Goal: Entertainment & Leisure: Browse casually

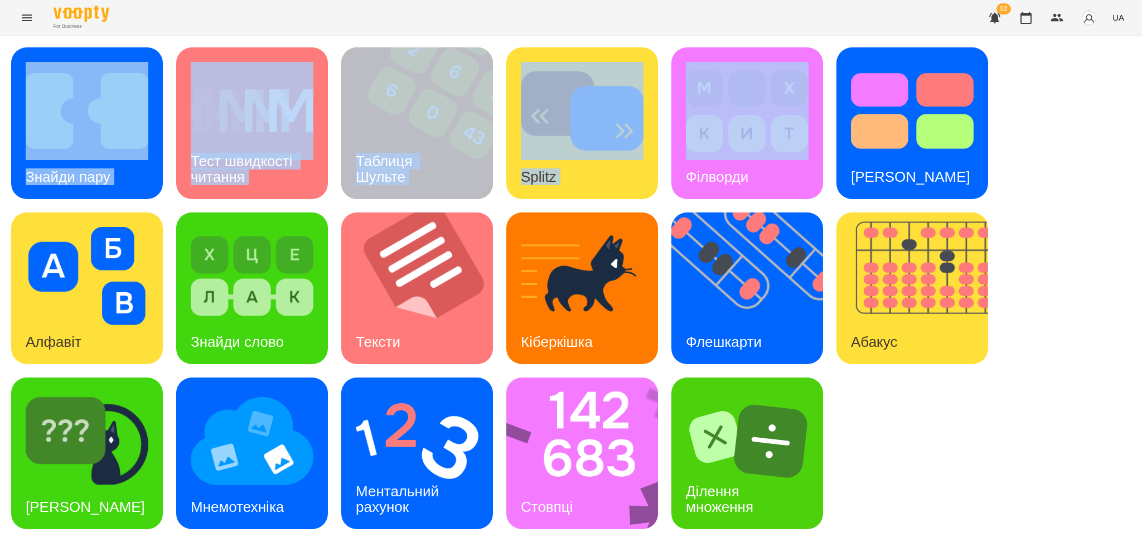
drag, startPoint x: 497, startPoint y: 157, endPoint x: 707, endPoint y: 130, distance: 211.8
click at [672, 130] on div "Знайди пару Тест швидкості читання Таблиця [PERSON_NAME] Splitz Філворди Тест С…" at bounding box center [570, 288] width 1119 height 482
click at [28, 12] on icon "Menu" at bounding box center [26, 17] width 13 height 13
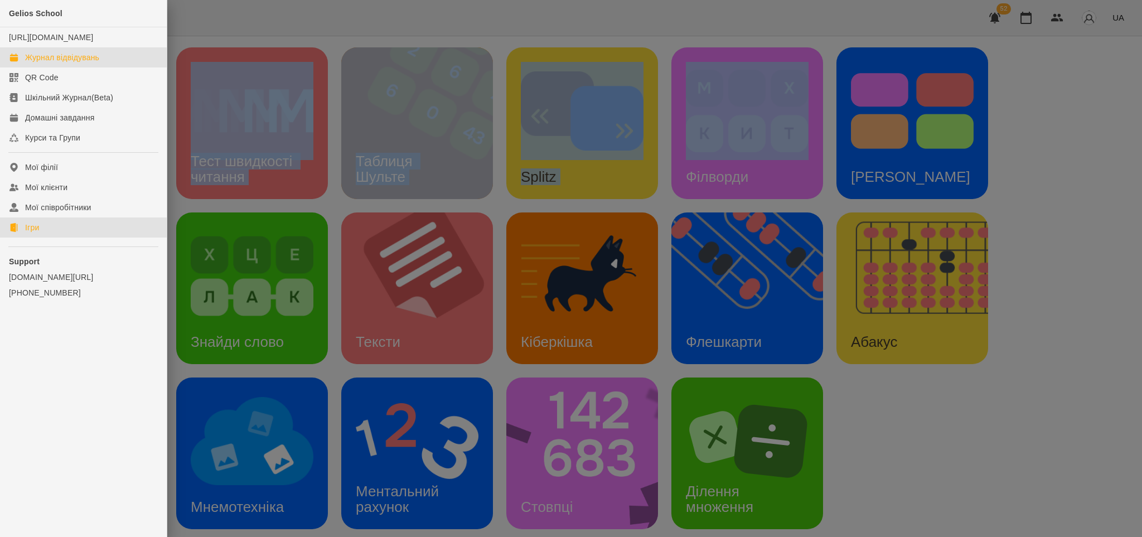
click at [77, 63] on div "Журнал відвідувань" at bounding box center [62, 57] width 74 height 11
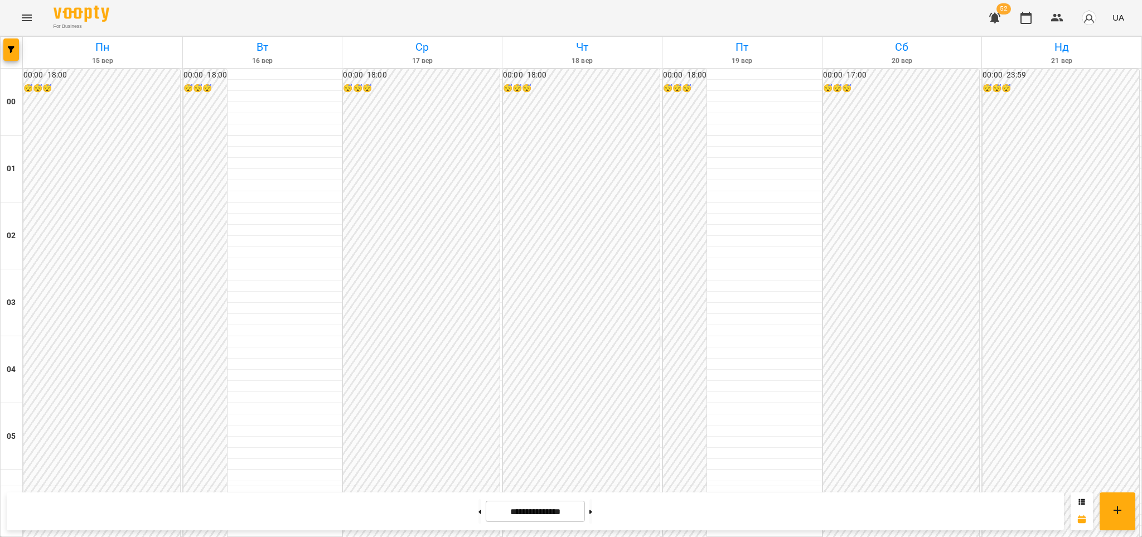
scroll to position [965, 0]
click at [21, 17] on icon "Menu" at bounding box center [26, 17] width 13 height 13
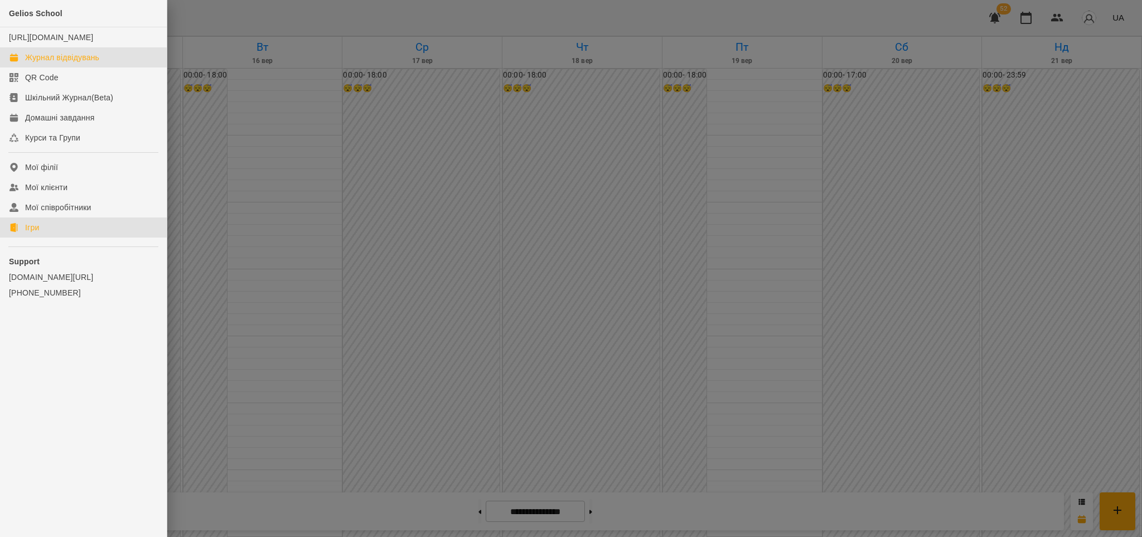
click at [36, 233] on div "Ігри" at bounding box center [32, 227] width 14 height 11
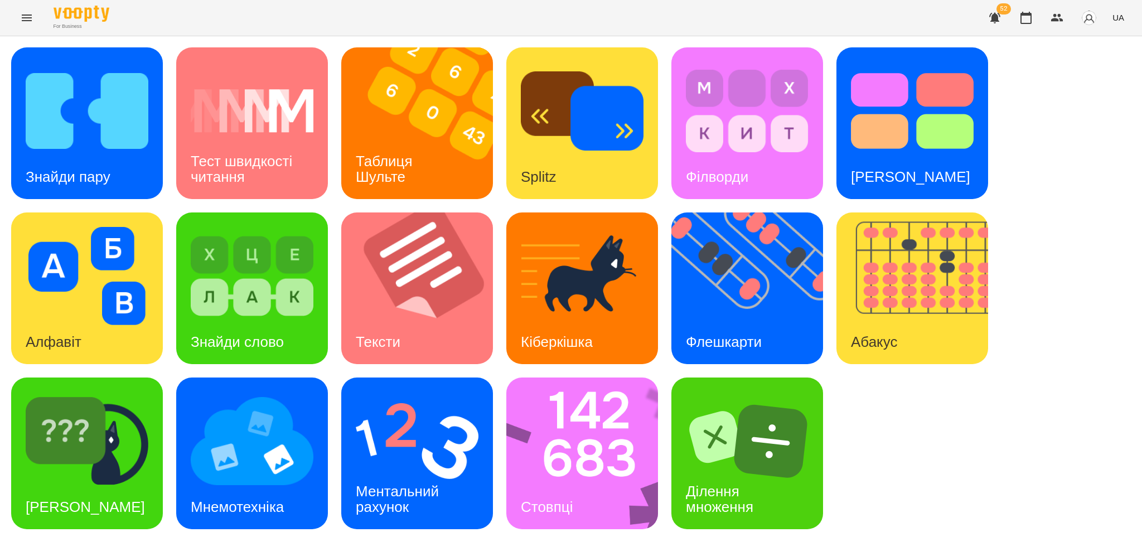
scroll to position [3, 0]
click at [548, 412] on div "Стовпці" at bounding box center [546, 507] width 81 height 44
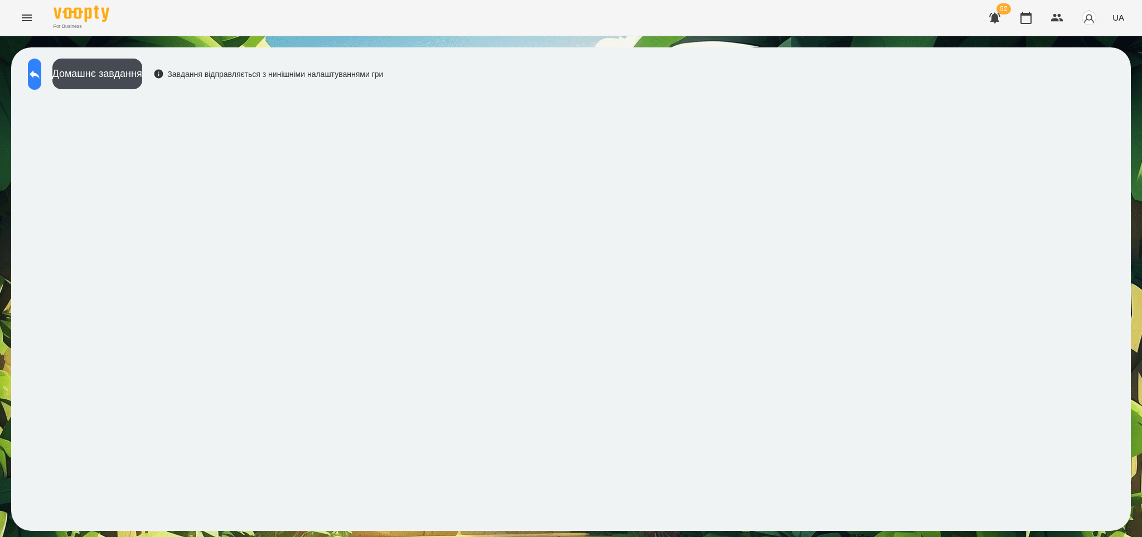
click at [41, 75] on icon at bounding box center [34, 73] width 13 height 13
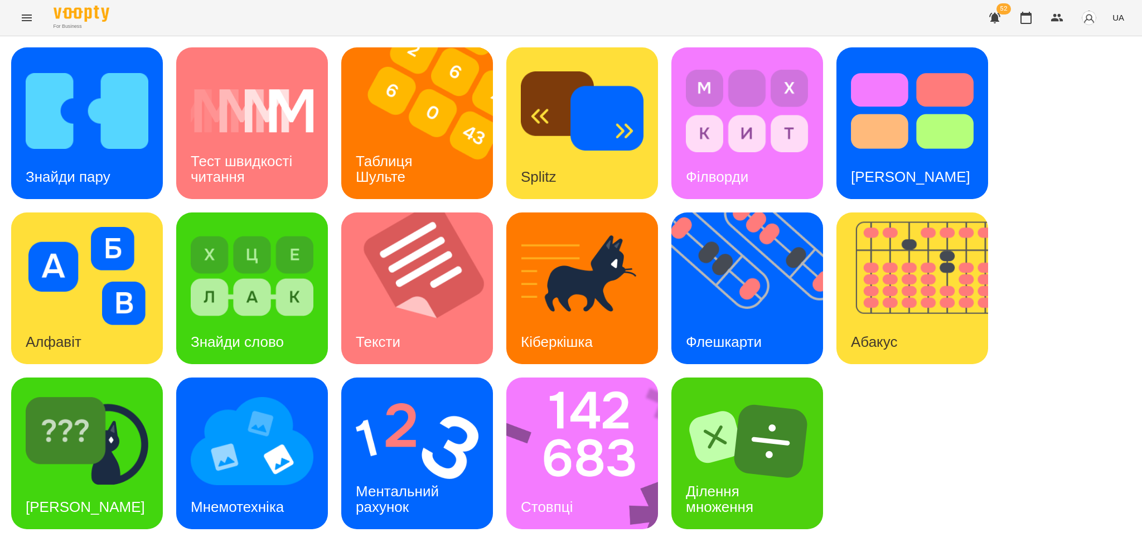
scroll to position [3, 0]
click at [672, 334] on h3 "Флешкарти" at bounding box center [724, 341] width 76 height 17
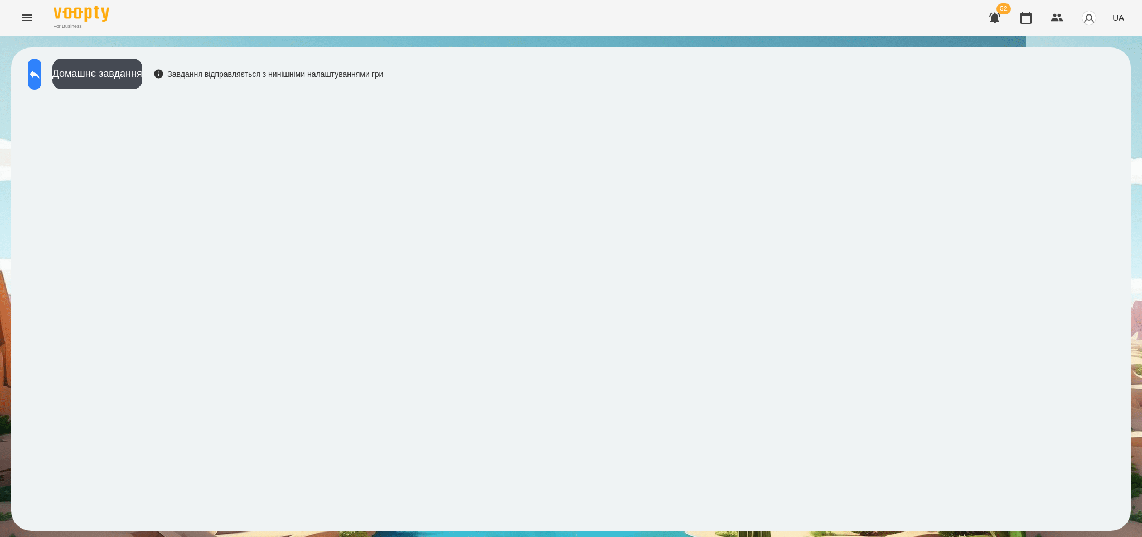
click at [40, 74] on icon at bounding box center [35, 74] width 10 height 8
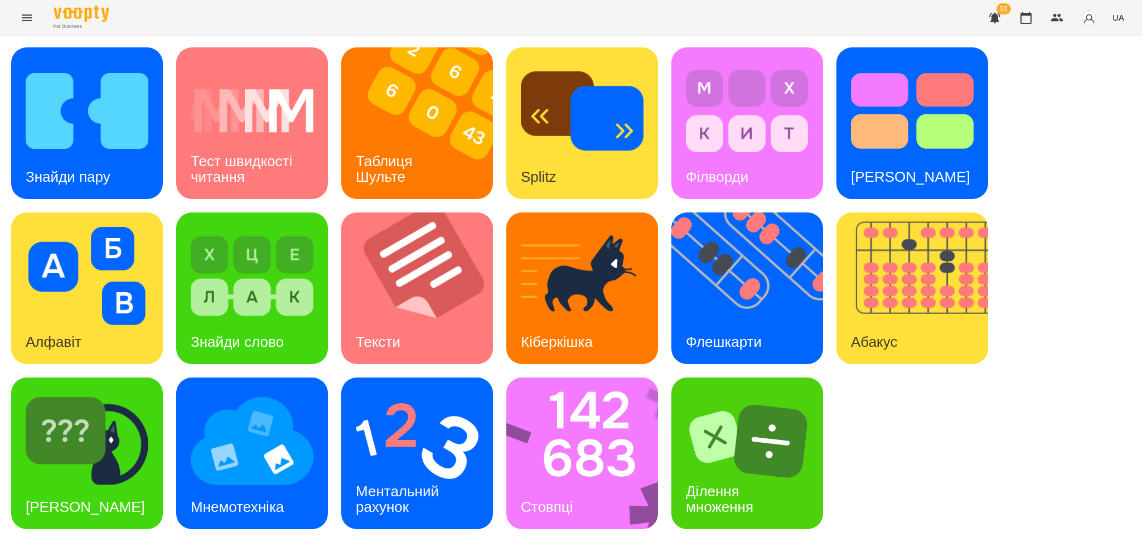
scroll to position [3, 0]
click at [106, 162] on div "Знайди пару" at bounding box center [68, 177] width 114 height 44
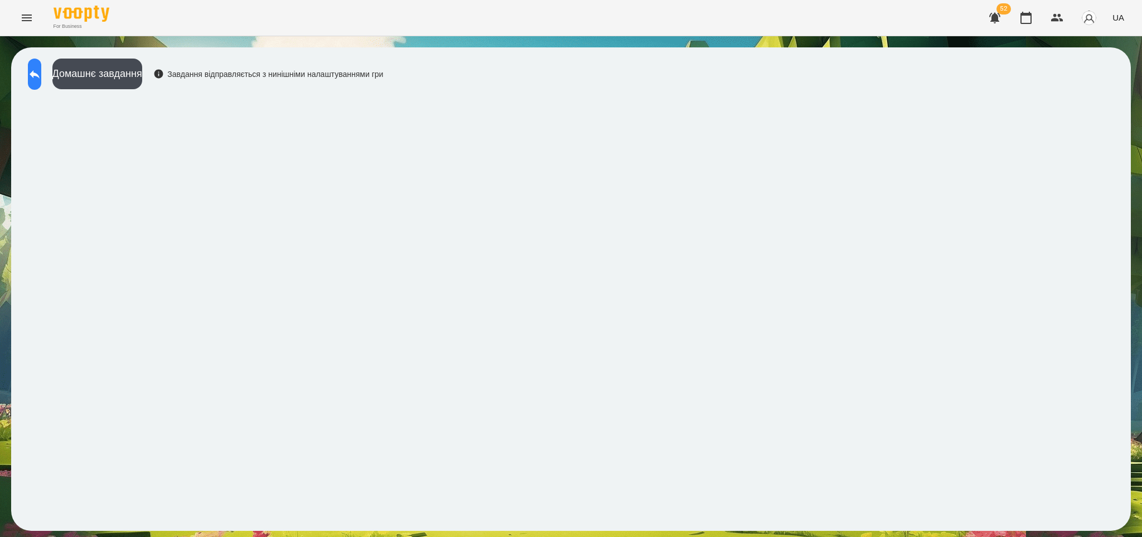
click at [40, 74] on icon at bounding box center [35, 74] width 10 height 8
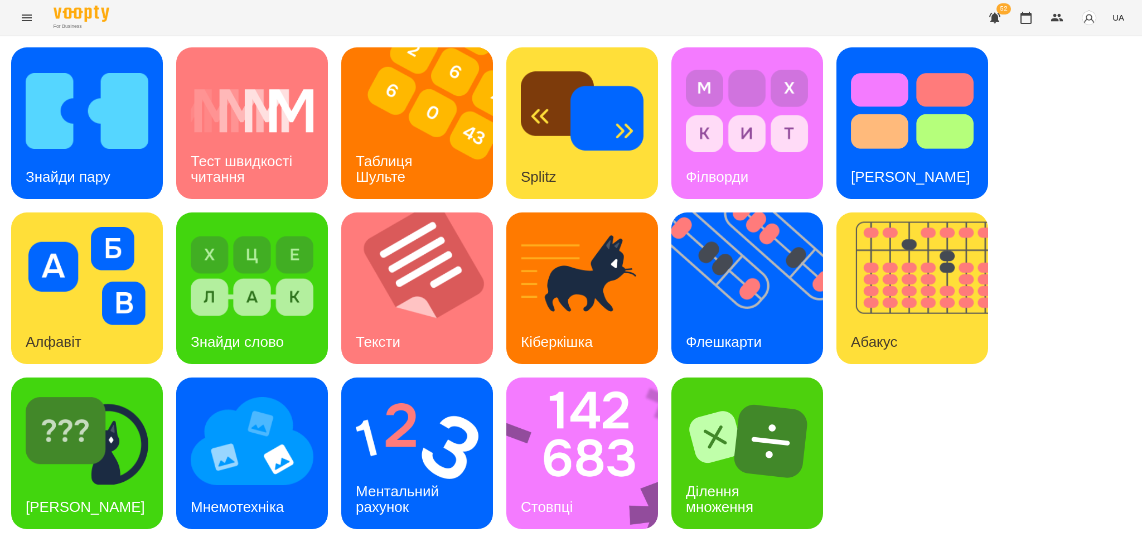
scroll to position [2, 0]
click at [370, 412] on div "Ментальний рахунок" at bounding box center [399, 499] width 116 height 60
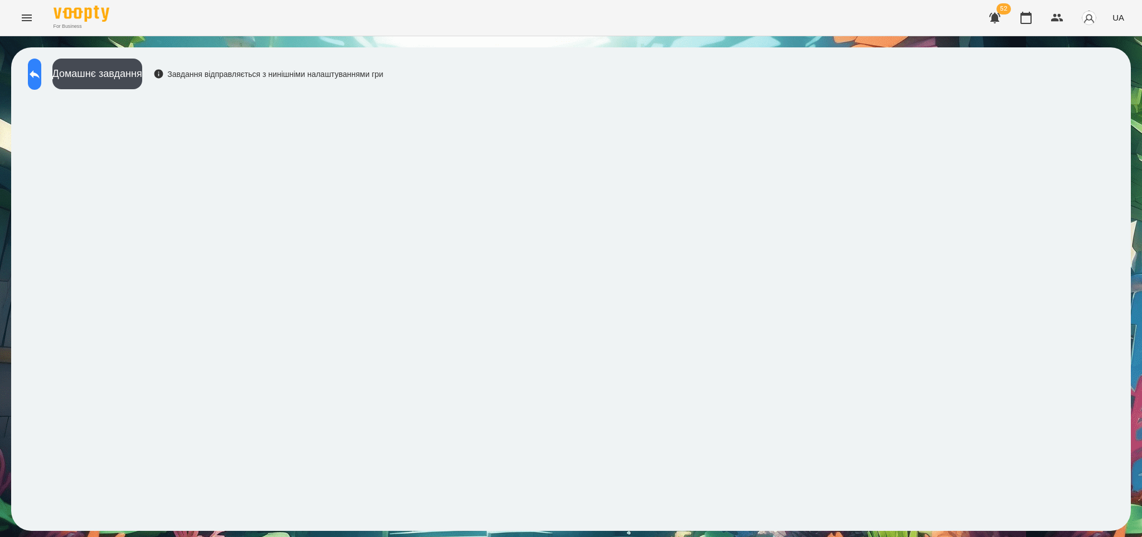
click at [41, 79] on icon at bounding box center [34, 73] width 13 height 13
